Goal: Connect with others: Establish contact or relationships with other users

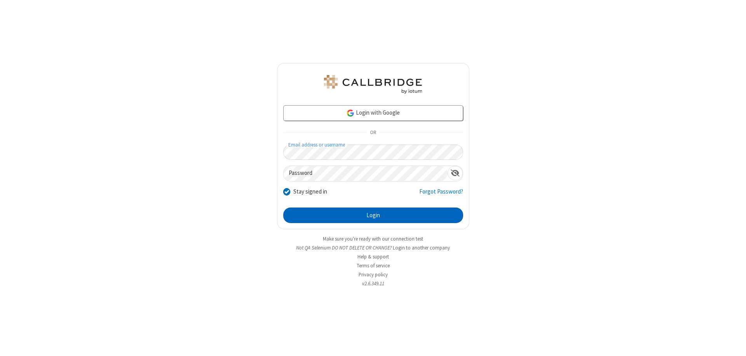
click at [373, 215] on button "Login" at bounding box center [373, 216] width 180 height 16
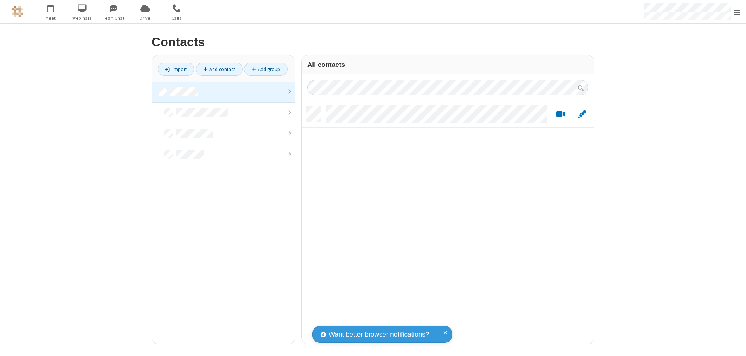
scroll to position [237, 287]
click at [224, 92] on link at bounding box center [223, 92] width 143 height 21
click at [219, 69] on link "Add contact" at bounding box center [219, 69] width 47 height 13
